Goal: Task Accomplishment & Management: Complete application form

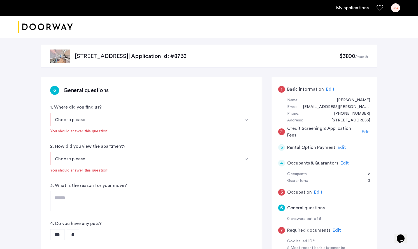
click at [299, 86] on h5 "Basic information" at bounding box center [305, 89] width 37 height 7
click at [366, 132] on span "Edit" at bounding box center [365, 132] width 8 height 4
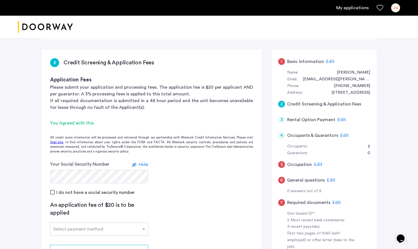
scroll to position [29, 0]
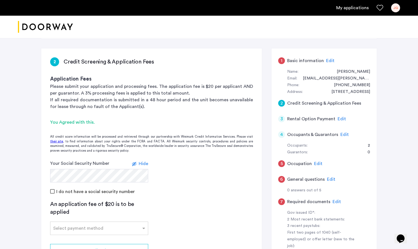
click at [343, 134] on span "Edit" at bounding box center [344, 134] width 8 height 4
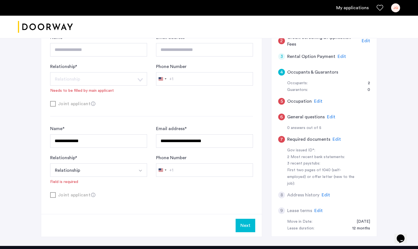
scroll to position [0, 0]
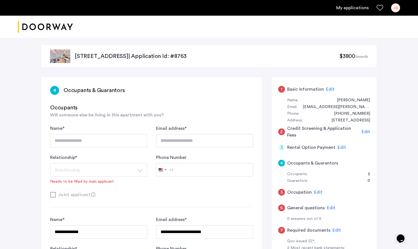
click at [365, 132] on span "Edit" at bounding box center [365, 132] width 8 height 4
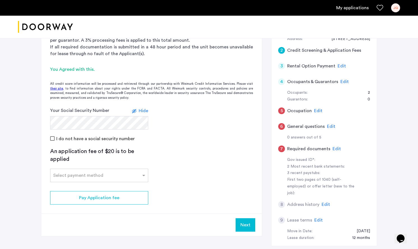
scroll to position [82, 0]
click at [246, 226] on button "Next" at bounding box center [245, 224] width 20 height 13
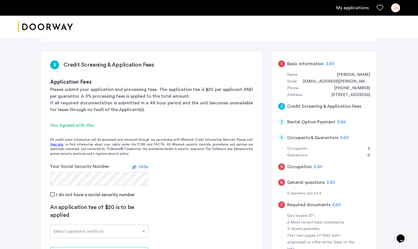
scroll to position [26, 0]
click at [339, 120] on span "Edit" at bounding box center [341, 121] width 8 height 4
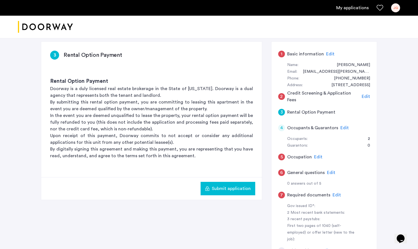
scroll to position [36, 0]
click at [365, 96] on span "Edit" at bounding box center [365, 96] width 8 height 4
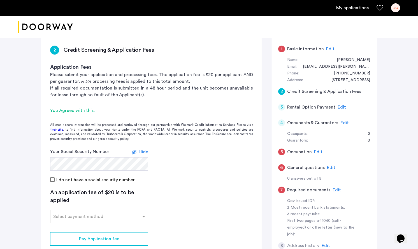
scroll to position [41, 0]
click at [343, 123] on span "Edit" at bounding box center [344, 122] width 8 height 4
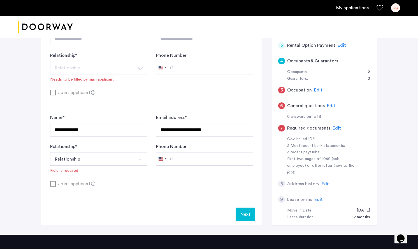
scroll to position [103, 0]
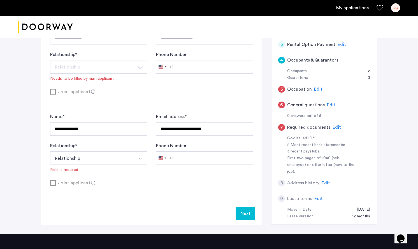
click at [316, 90] on span "Edit" at bounding box center [318, 89] width 8 height 4
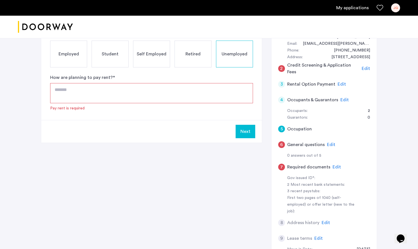
scroll to position [65, 0]
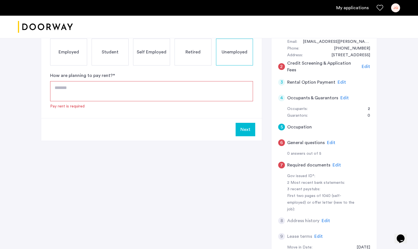
click at [330, 143] on span "Edit" at bounding box center [331, 142] width 8 height 4
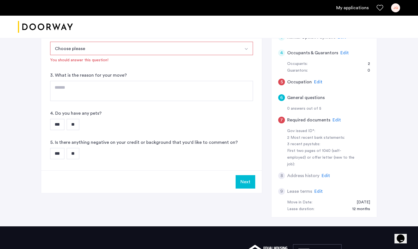
scroll to position [111, 0]
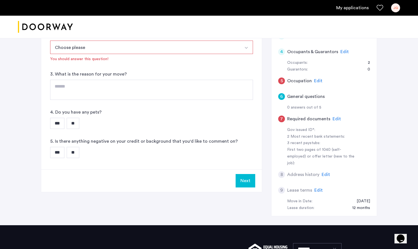
click at [334, 119] on span "Edit" at bounding box center [336, 119] width 8 height 4
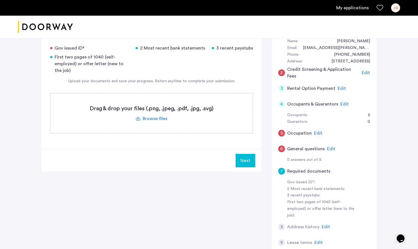
scroll to position [54, 0]
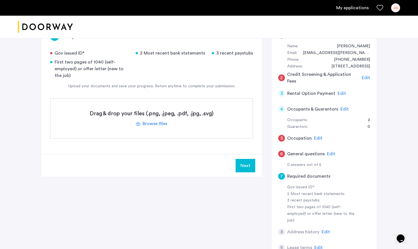
click at [329, 153] on span "Edit" at bounding box center [331, 154] width 8 height 4
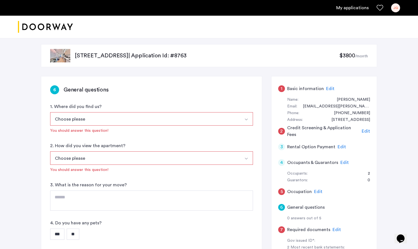
scroll to position [0, 0]
